Goal: Task Accomplishment & Management: Complete application form

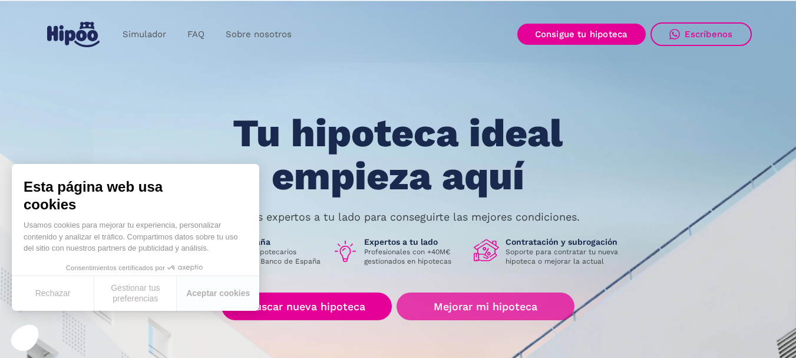
click at [442, 306] on link "Mejorar mi hipoteca" at bounding box center [485, 306] width 177 height 28
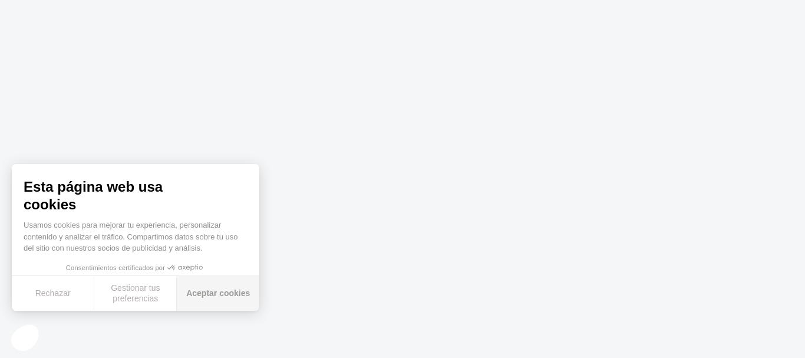
click at [213, 296] on font "Aceptar cookies" at bounding box center [218, 292] width 64 height 9
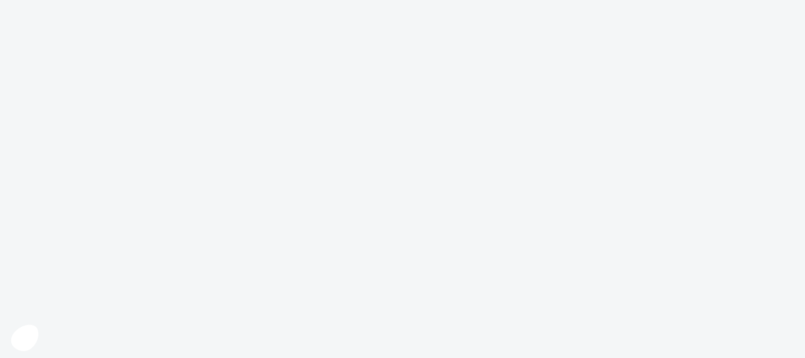
click at [624, 311] on body "Texto original Valora esta traducción Tu opinión servirá para ayudar a mejorar …" at bounding box center [402, 179] width 805 height 358
